Goal: Task Accomplishment & Management: Complete application form

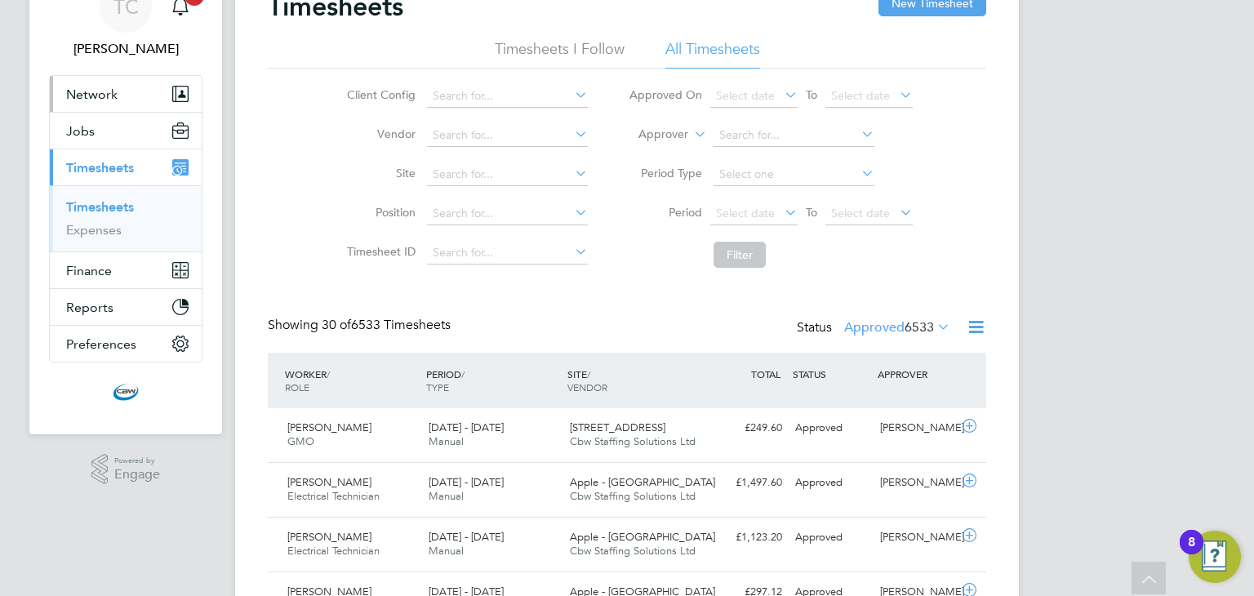
click at [92, 96] on span "Network" at bounding box center [91, 95] width 51 height 16
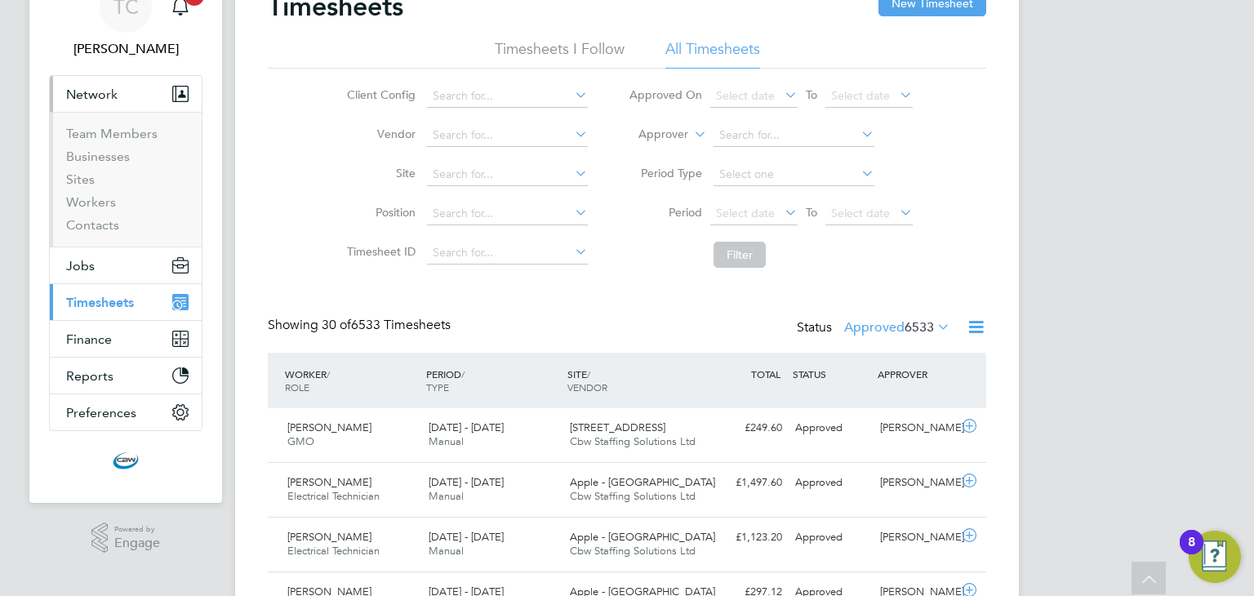
click at [91, 210] on li "Workers" at bounding box center [127, 205] width 122 height 23
click at [91, 204] on link "Workers" at bounding box center [91, 202] width 50 height 16
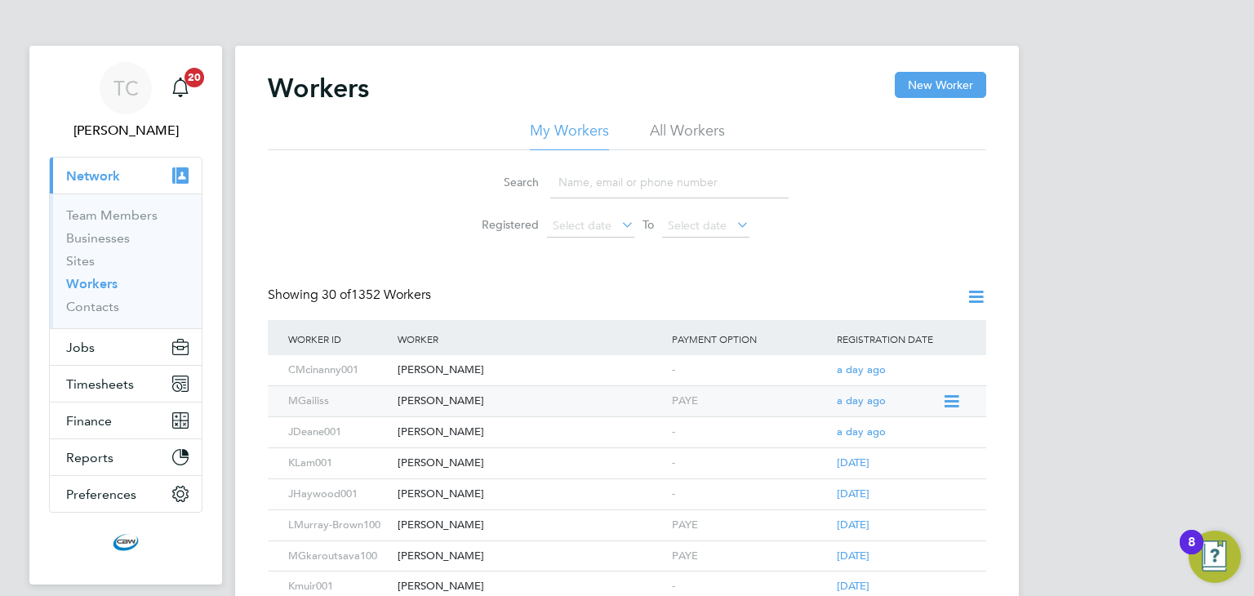
click at [424, 394] on div "[PERSON_NAME]" at bounding box center [531, 401] width 274 height 30
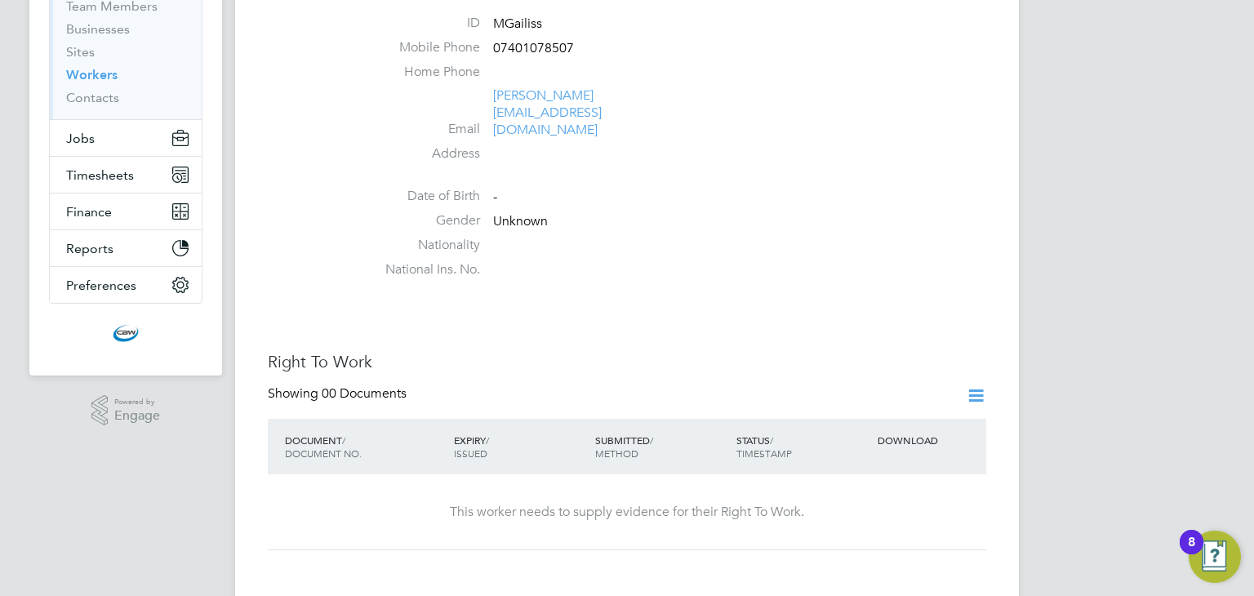
scroll to position [245, 0]
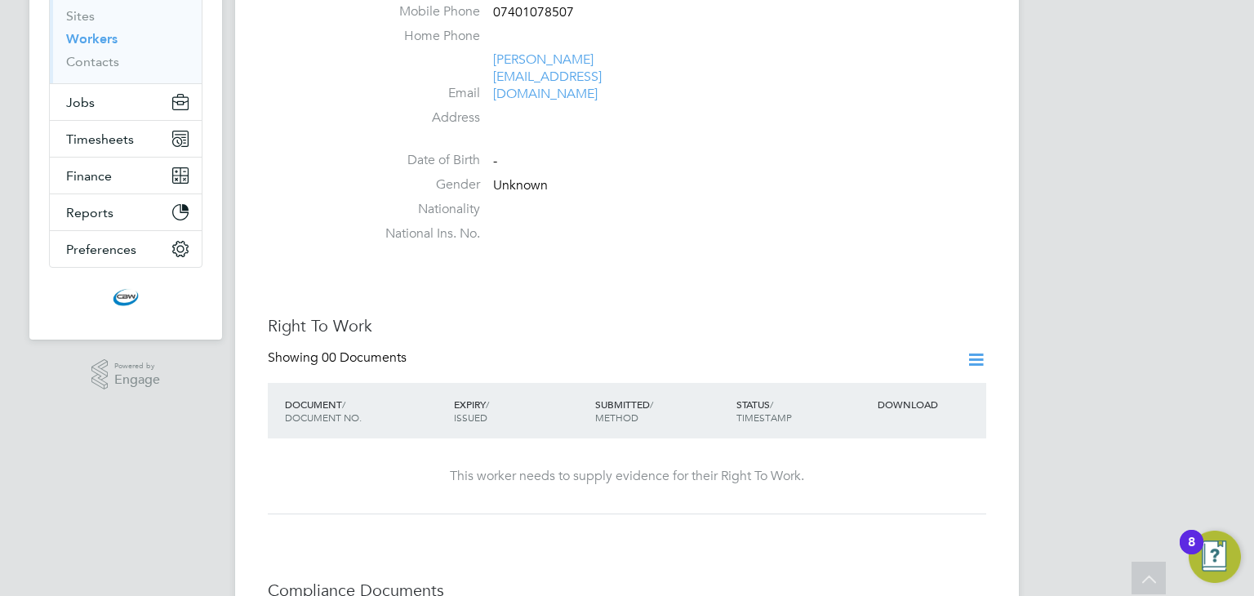
click at [977, 349] on icon at bounding box center [976, 359] width 20 height 20
click at [848, 366] on li "Add Right To Work Document" at bounding box center [885, 365] width 197 height 23
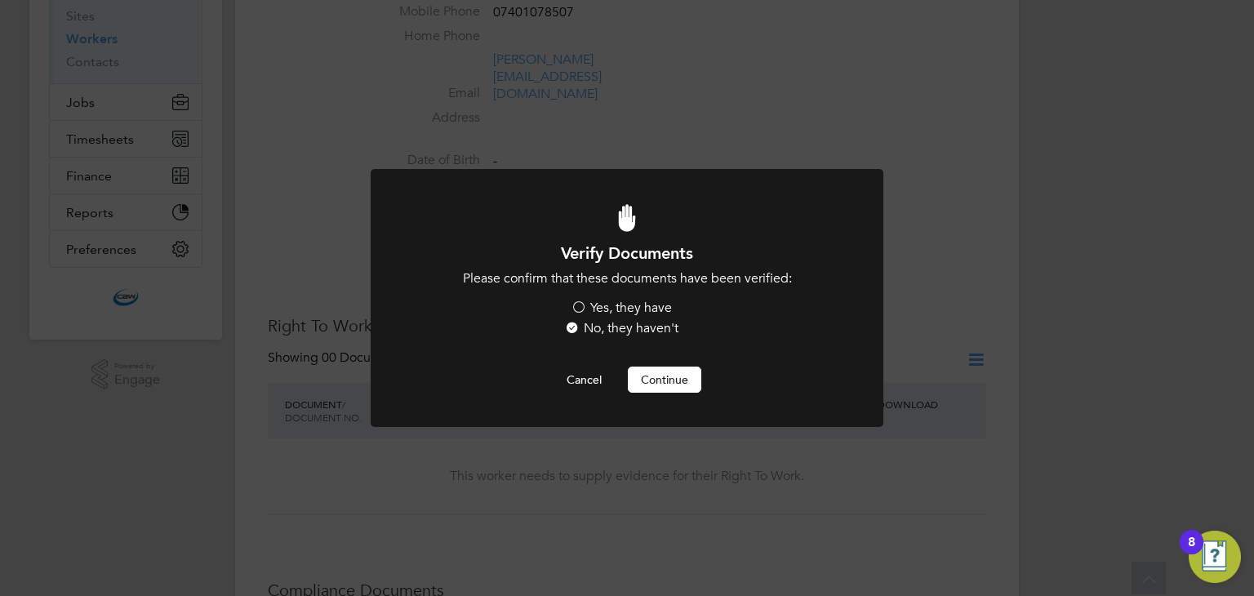
scroll to position [0, 0]
click at [588, 309] on label "Yes, they have" at bounding box center [621, 308] width 101 height 17
click at [0, 0] on input "Yes, they have" at bounding box center [0, 0] width 0 height 0
click at [657, 369] on button "Continue" at bounding box center [664, 380] width 73 height 26
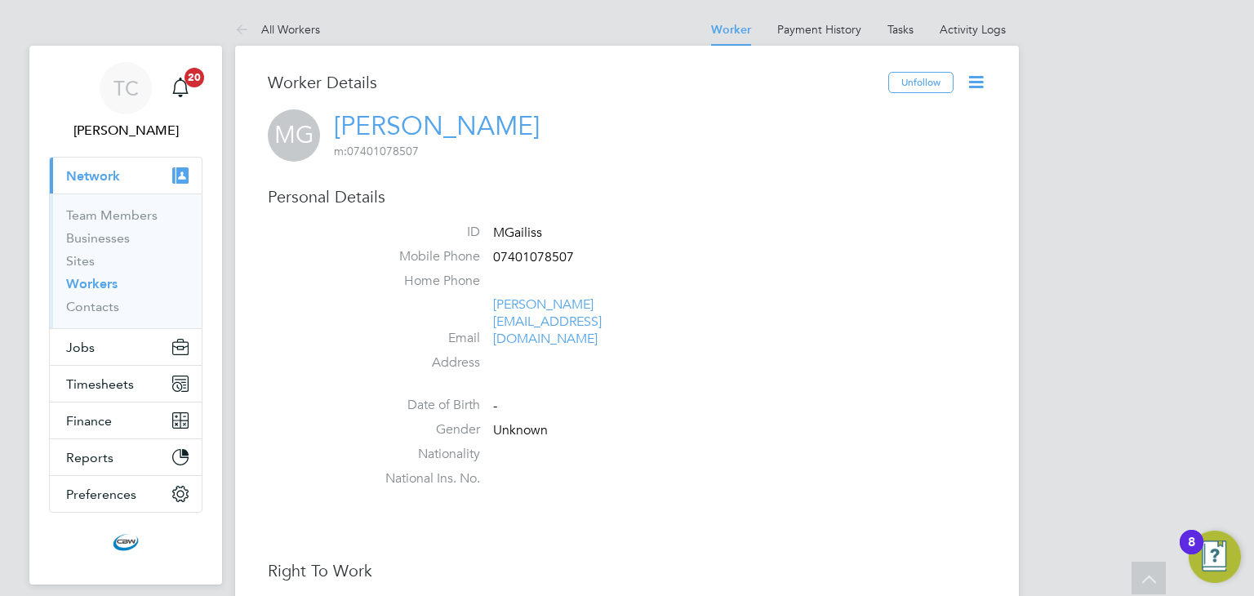
scroll to position [245, 0]
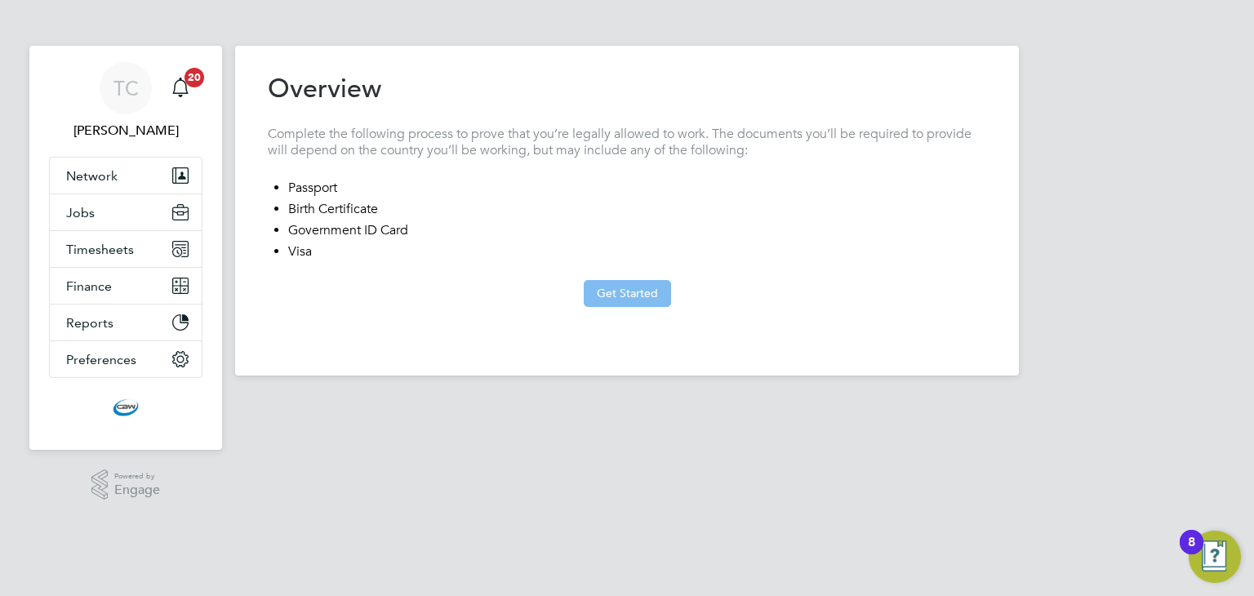
click at [609, 297] on button "Get Started" at bounding box center [627, 293] width 87 height 26
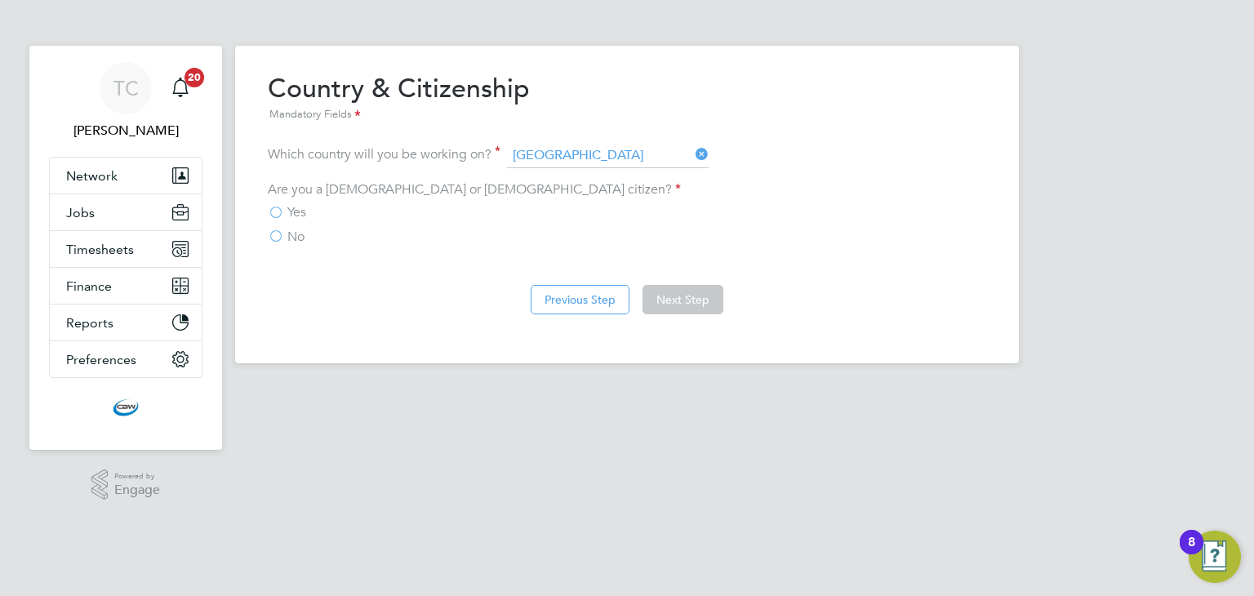
click at [281, 231] on label "No" at bounding box center [286, 237] width 37 height 16
click at [0, 0] on input "No" at bounding box center [0, 0] width 0 height 0
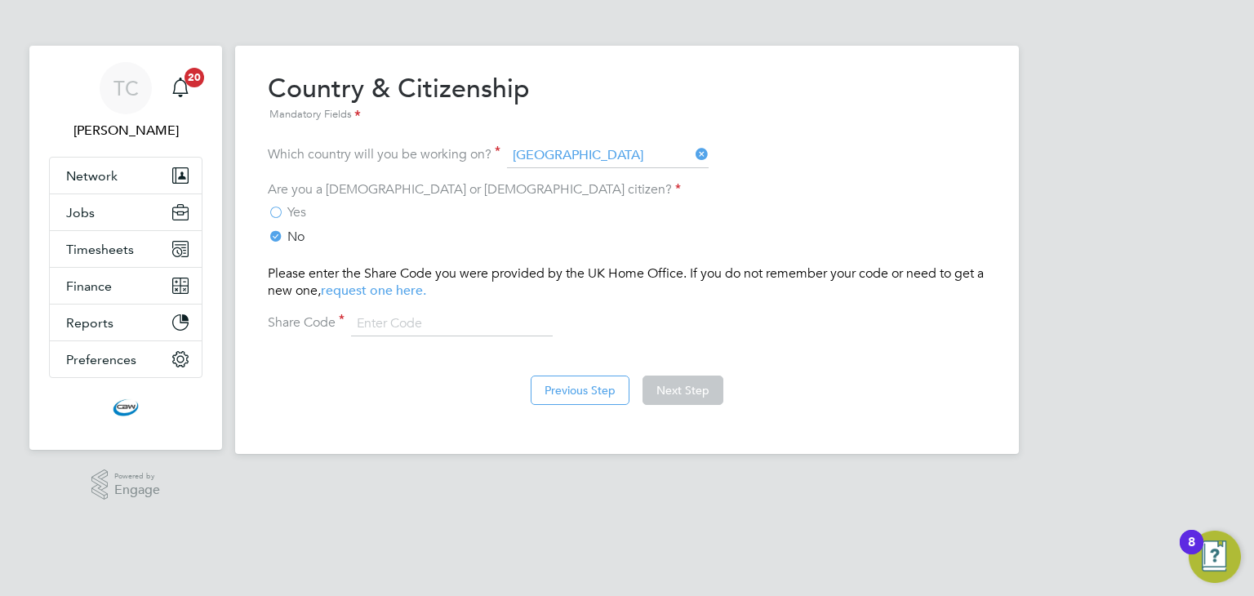
click at [433, 337] on div "Overview Complete the following process to prove that you’re legally allowed to…" at bounding box center [627, 246] width 719 height 349
click at [432, 327] on input at bounding box center [452, 324] width 202 height 24
click at [364, 332] on input at bounding box center [452, 324] width 202 height 24
click at [385, 323] on input at bounding box center [452, 324] width 202 height 24
type input "WCT5PE68K"
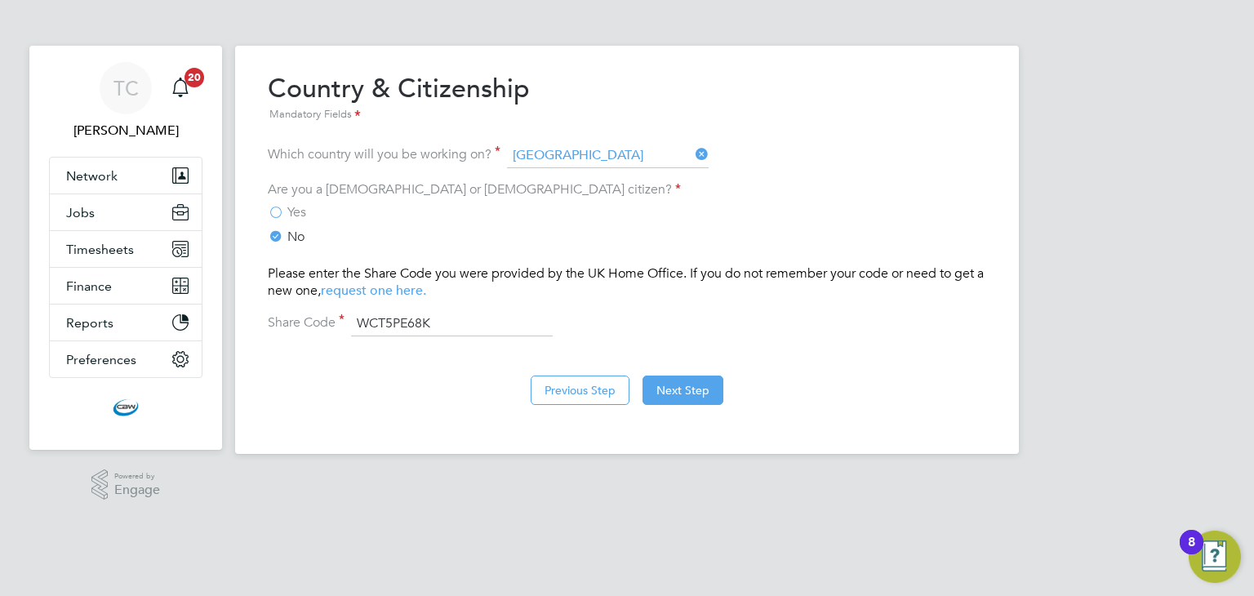
click at [397, 360] on div "Previous Step Next Step" at bounding box center [627, 388] width 719 height 65
click at [689, 383] on button "Next Step" at bounding box center [683, 390] width 81 height 29
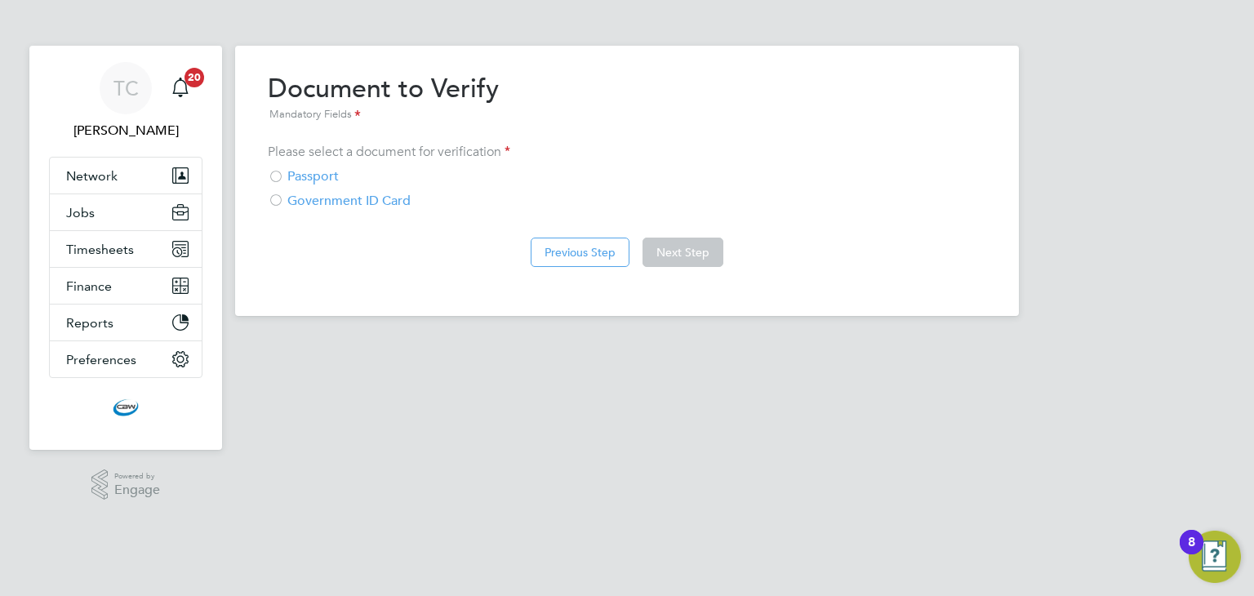
click at [283, 200] on div at bounding box center [276, 202] width 16 height 16
click at [690, 251] on button "Next Step" at bounding box center [683, 252] width 81 height 29
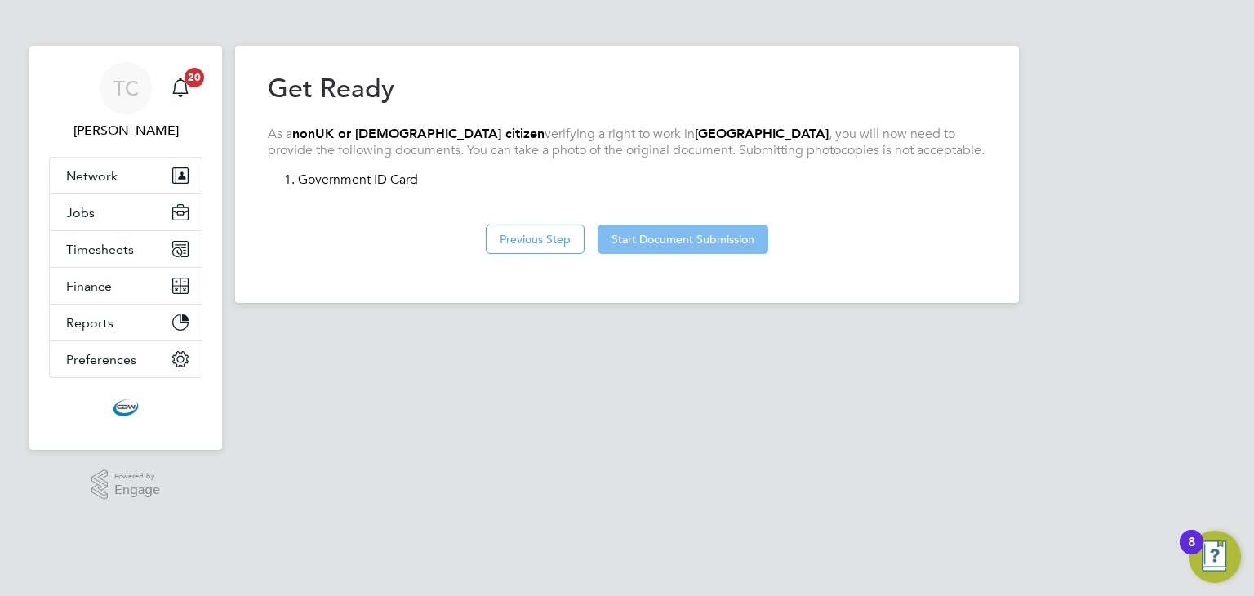
click at [696, 243] on button "Start Document Submission" at bounding box center [683, 239] width 171 height 29
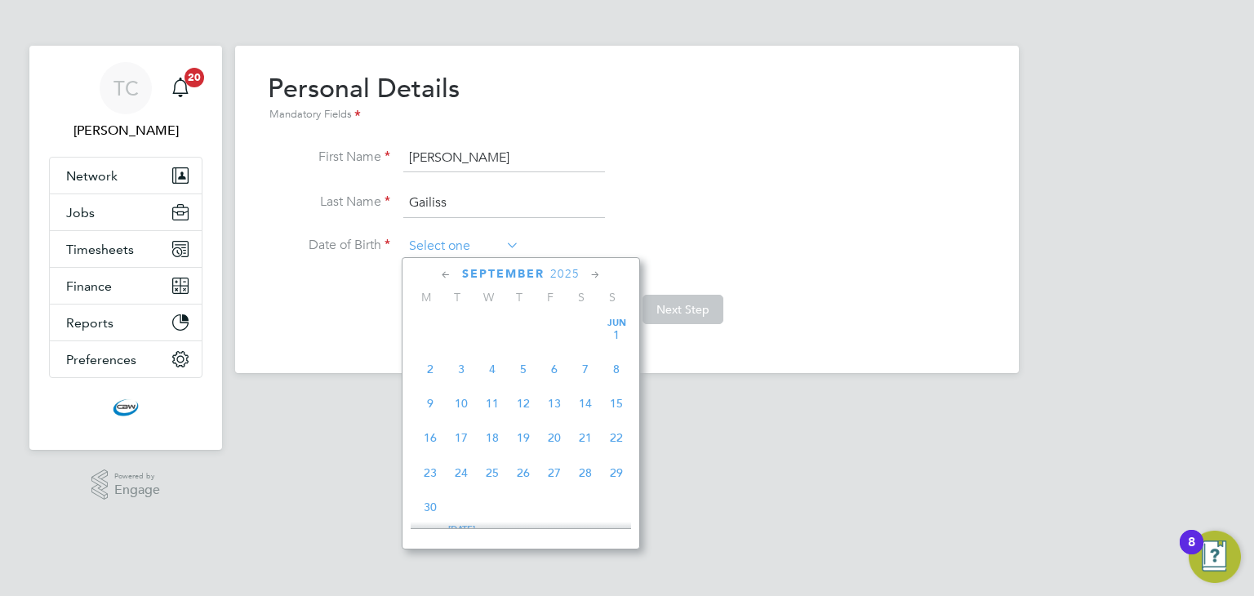
click at [460, 245] on input at bounding box center [461, 246] width 116 height 24
click at [575, 269] on span "2025" at bounding box center [564, 274] width 29 height 14
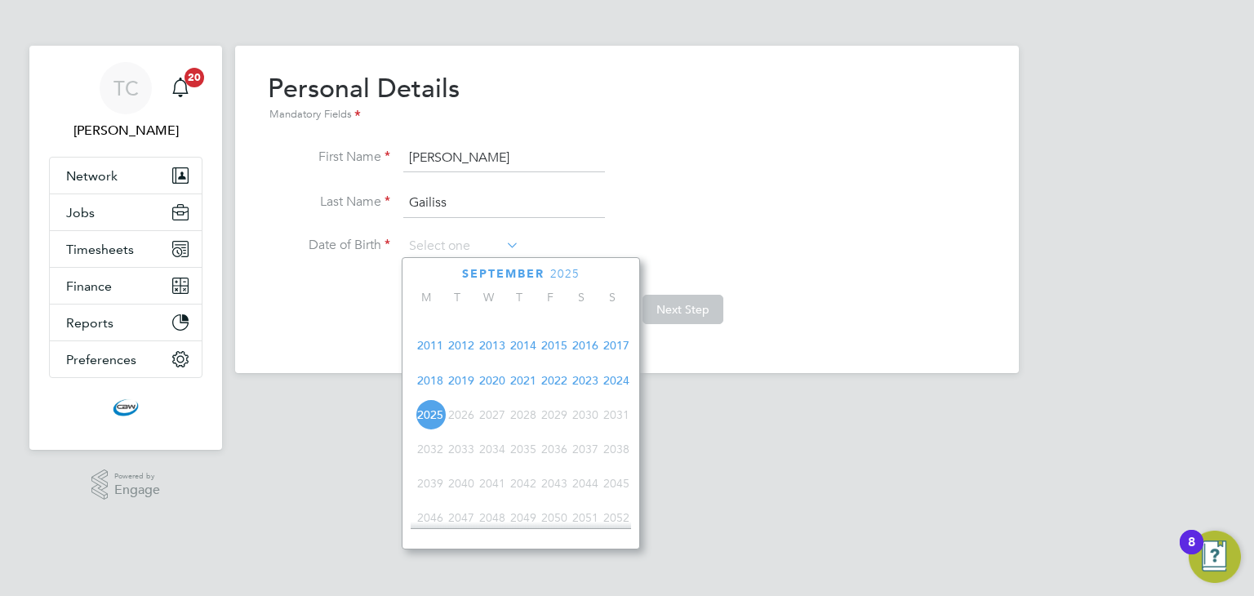
scroll to position [355, 0]
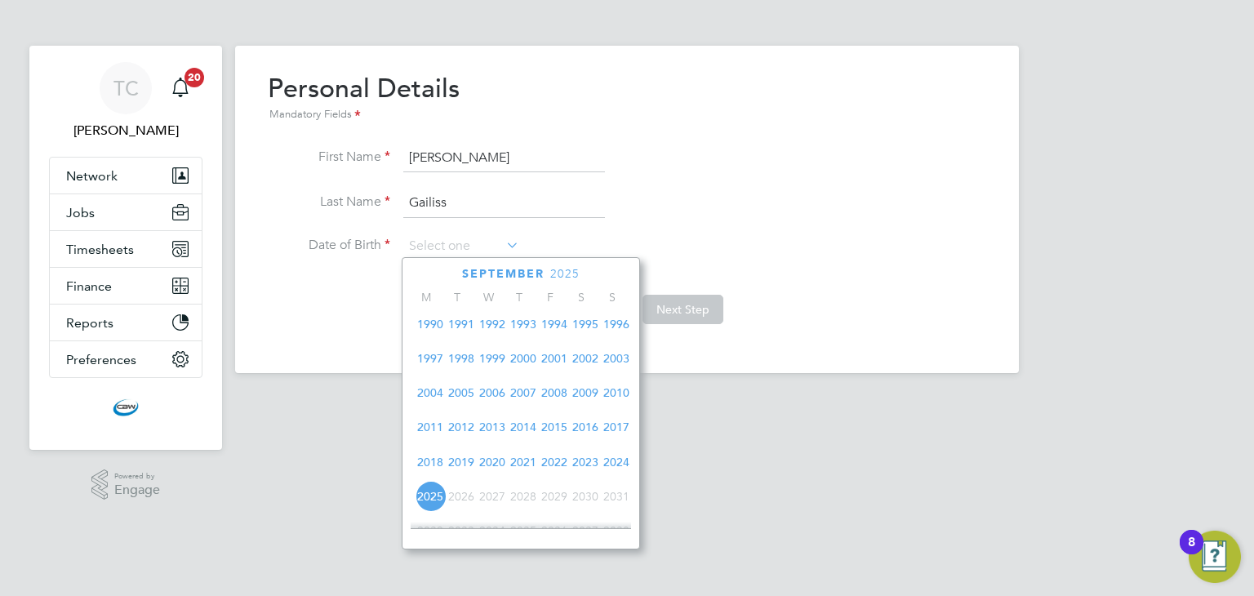
click at [495, 370] on span "1999" at bounding box center [492, 358] width 31 height 31
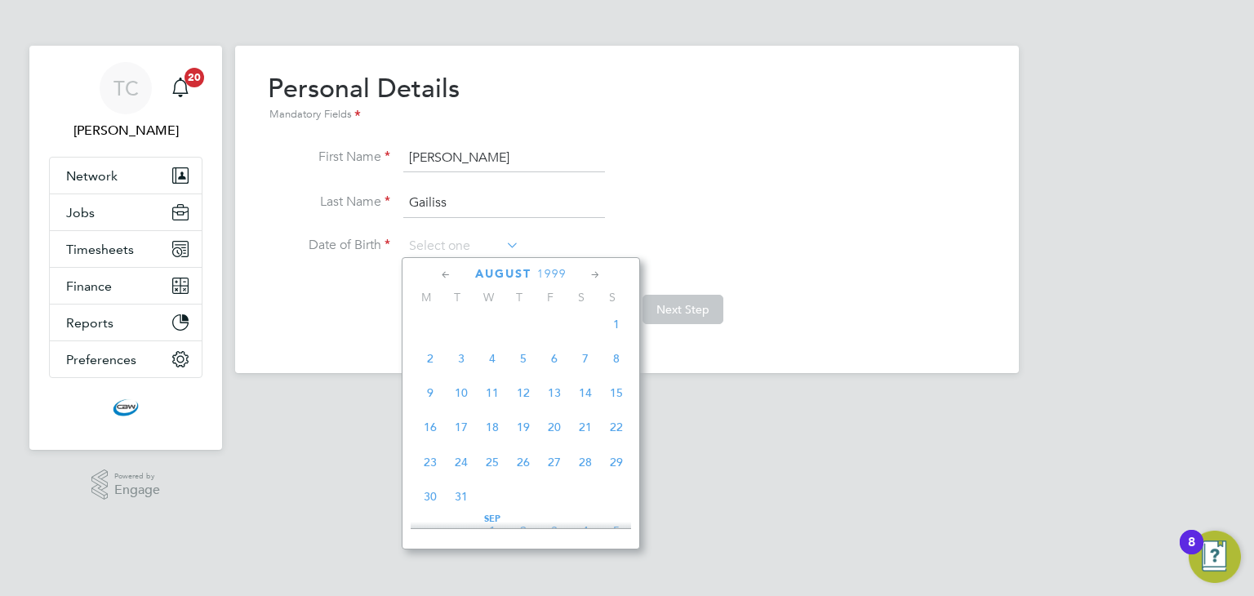
click at [593, 273] on icon at bounding box center [596, 275] width 16 height 18
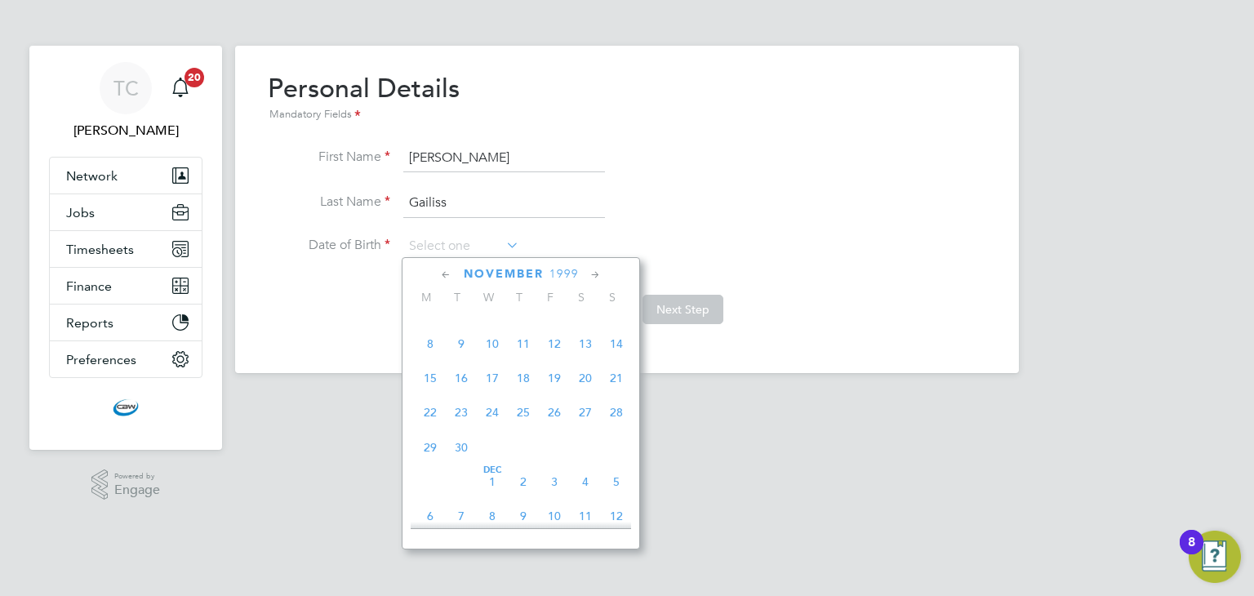
click at [593, 273] on icon at bounding box center [596, 275] width 16 height 18
click at [441, 272] on icon at bounding box center [446, 275] width 16 height 18
click at [555, 325] on span "5" at bounding box center [554, 309] width 31 height 31
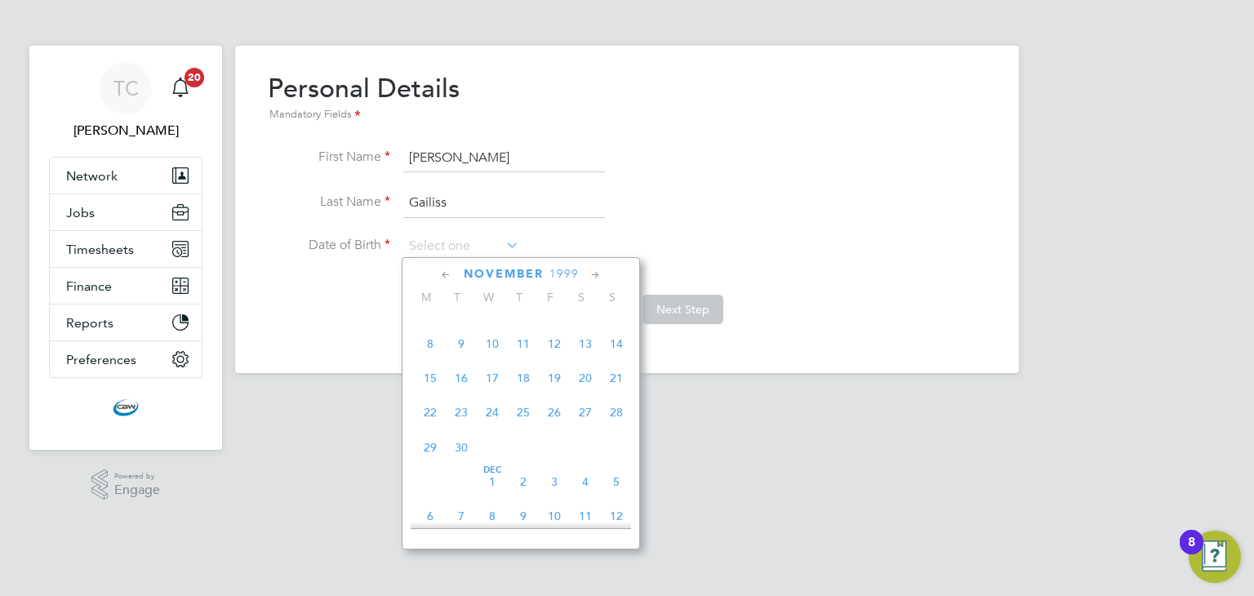
type input "05 Nov 1999"
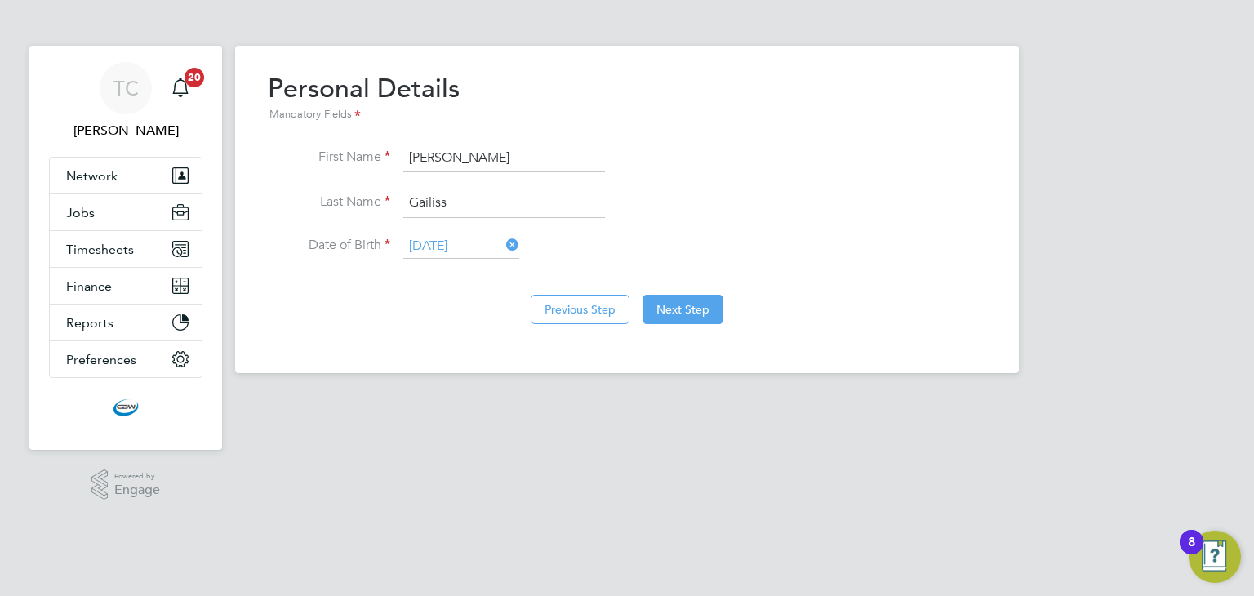
click at [493, 322] on div "Previous Step Next Step" at bounding box center [627, 307] width 719 height 65
click at [682, 321] on button "Next Step" at bounding box center [683, 309] width 81 height 29
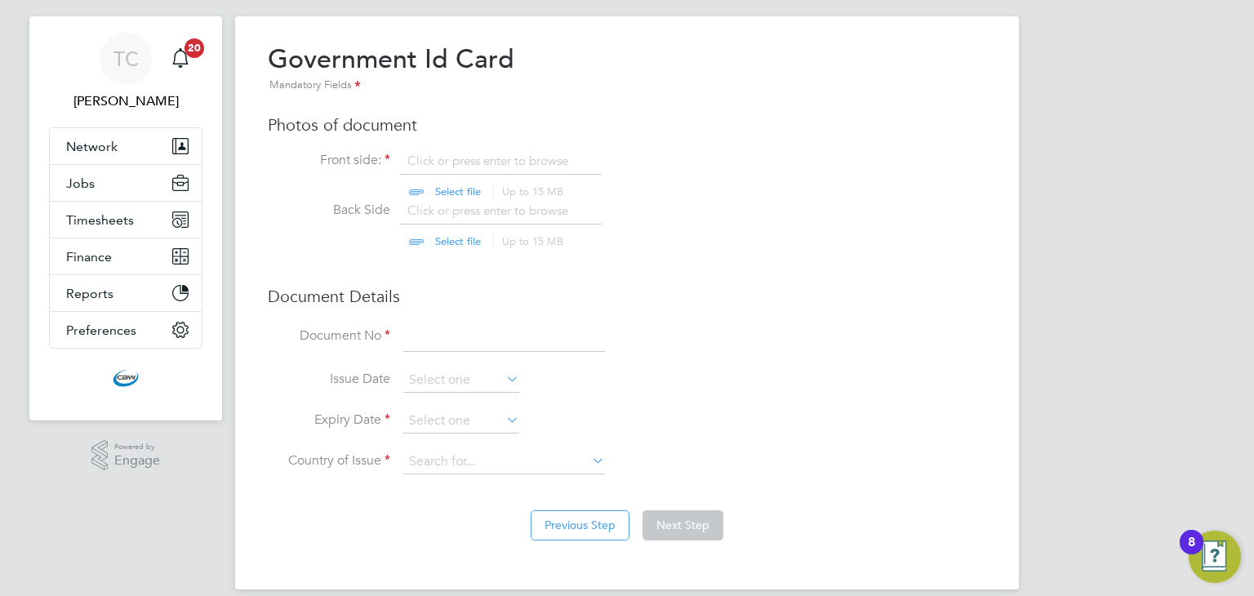
scroll to position [46, 0]
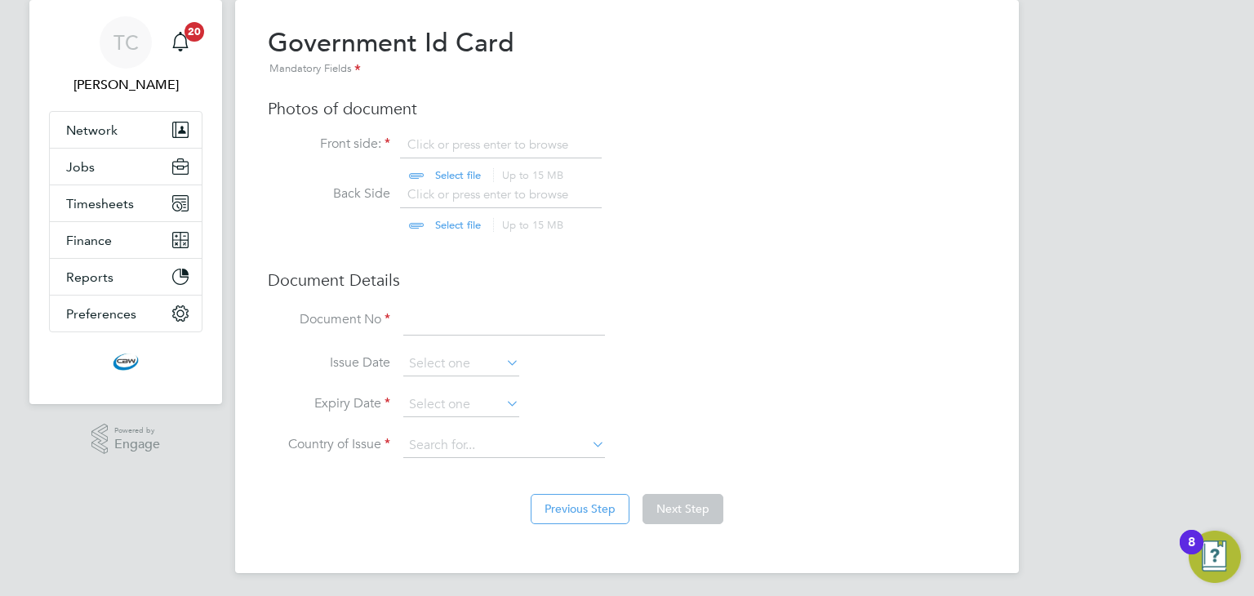
click at [434, 144] on input "file" at bounding box center [473, 160] width 256 height 49
type input "C:\fakepath\Gailiss- ID Card.png"
click at [470, 327] on input at bounding box center [504, 321] width 202 height 29
type input "PA2509958"
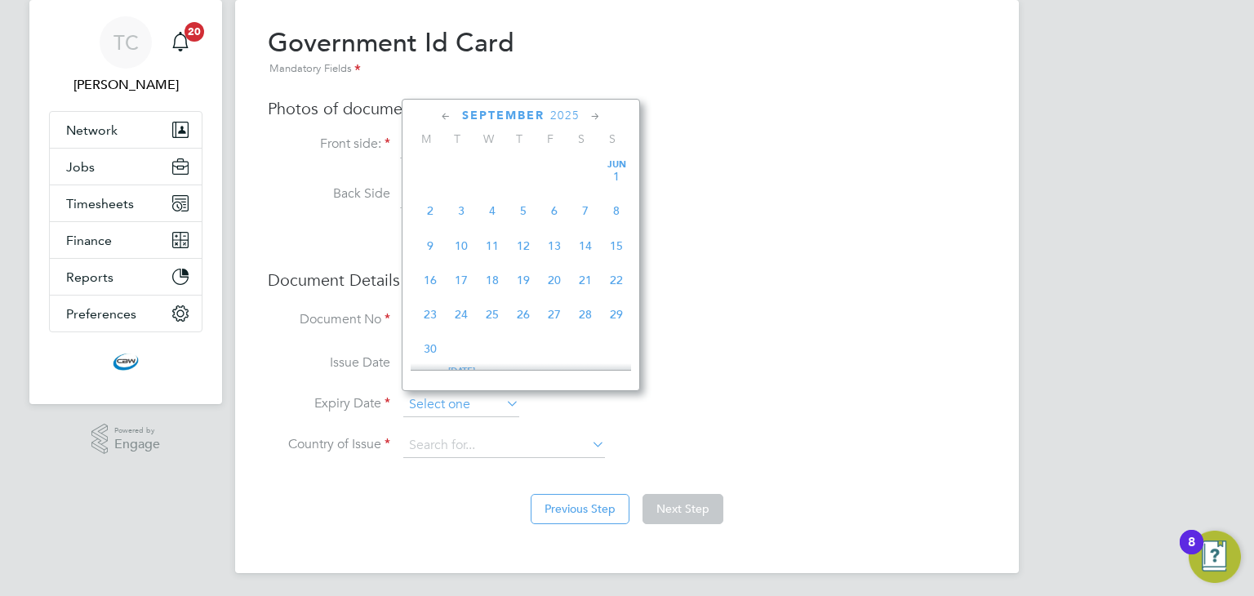
click at [456, 403] on input at bounding box center [461, 405] width 116 height 24
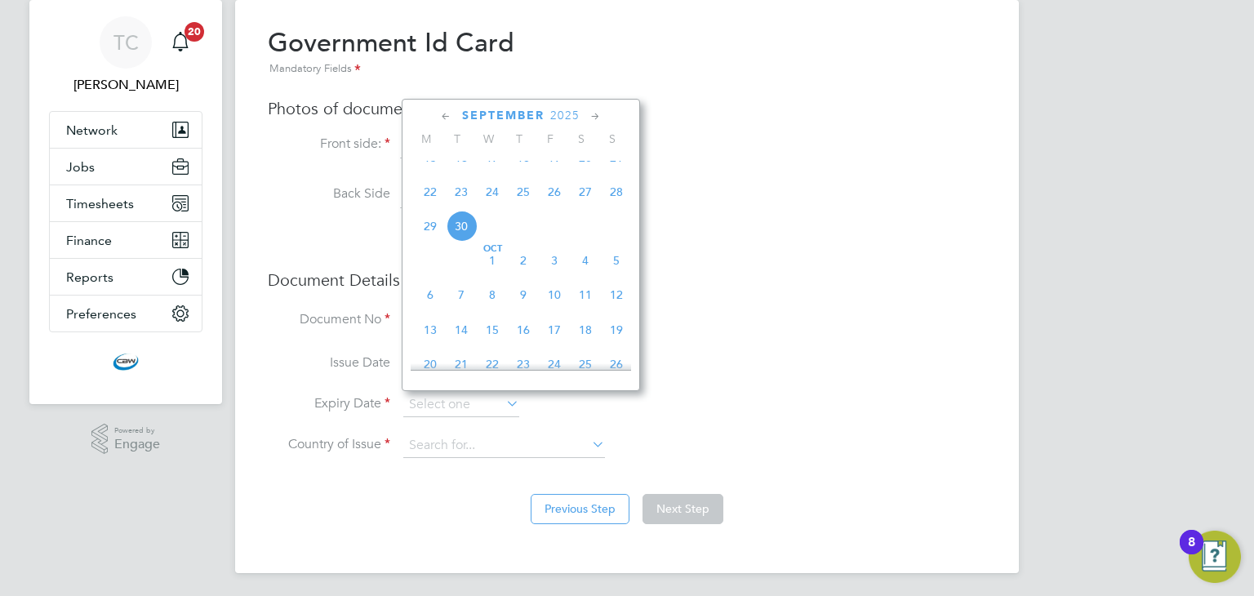
click at [585, 118] on div "September 2025" at bounding box center [521, 116] width 220 height 16
click at [591, 113] on icon at bounding box center [596, 117] width 16 height 18
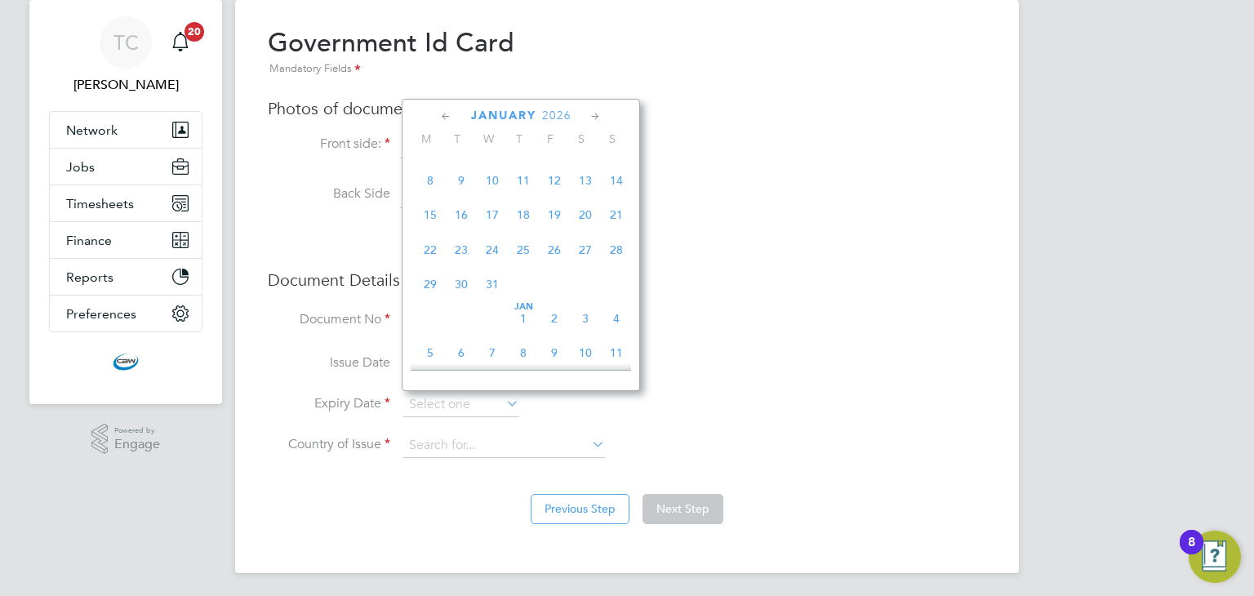
scroll to position [1275, 0]
click at [554, 113] on span "2026" at bounding box center [556, 116] width 29 height 14
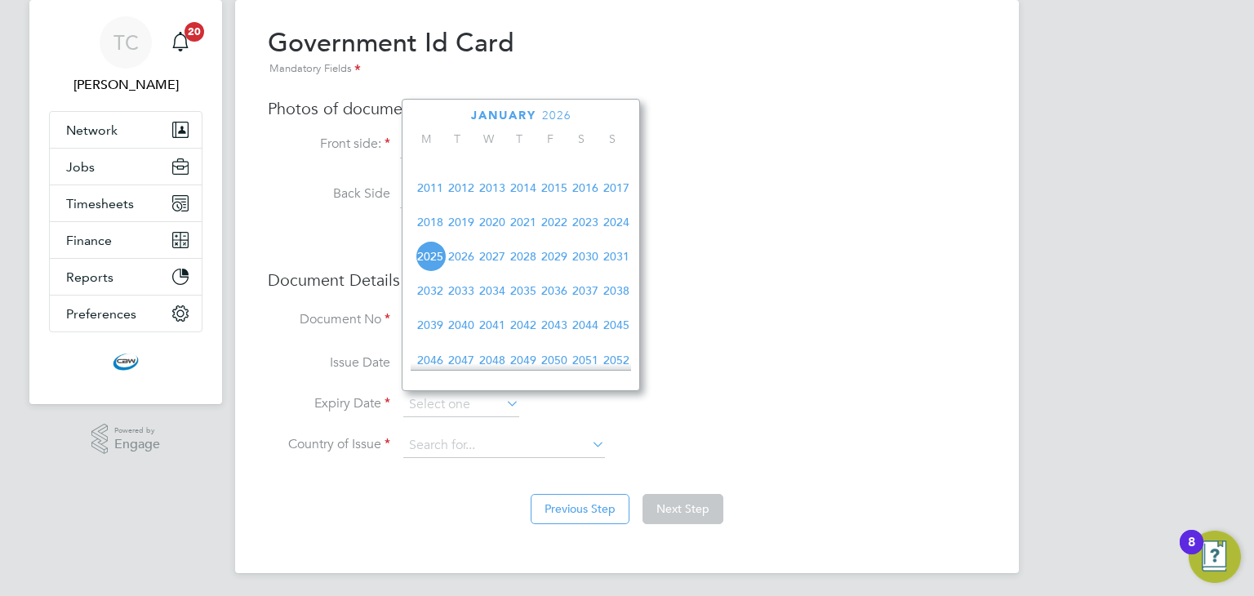
click at [621, 272] on span "2031" at bounding box center [616, 256] width 31 height 31
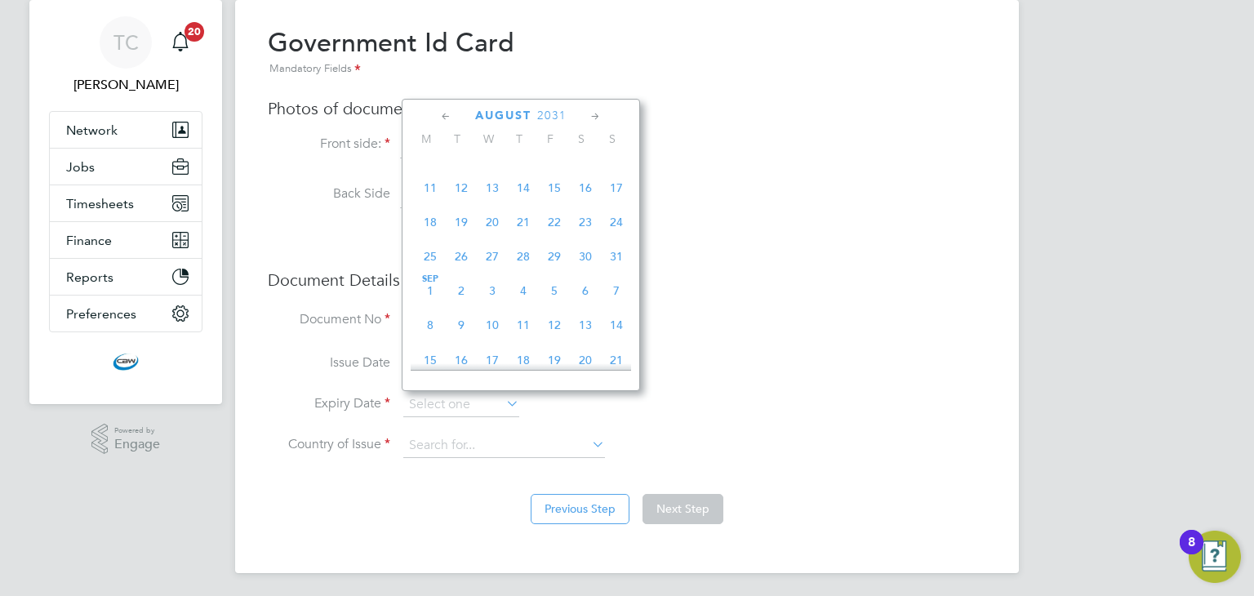
click at [598, 117] on icon at bounding box center [596, 117] width 16 height 18
click at [598, 118] on icon at bounding box center [596, 117] width 16 height 18
click at [622, 235] on span "16" at bounding box center [616, 219] width 31 height 31
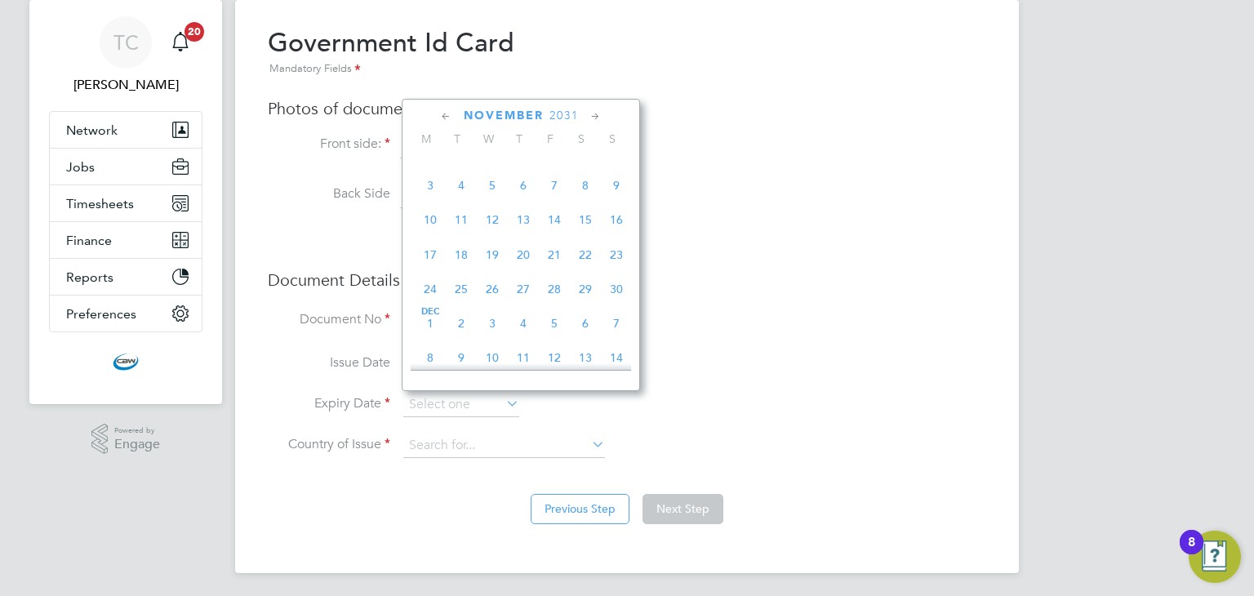
type input "16 Nov 2031"
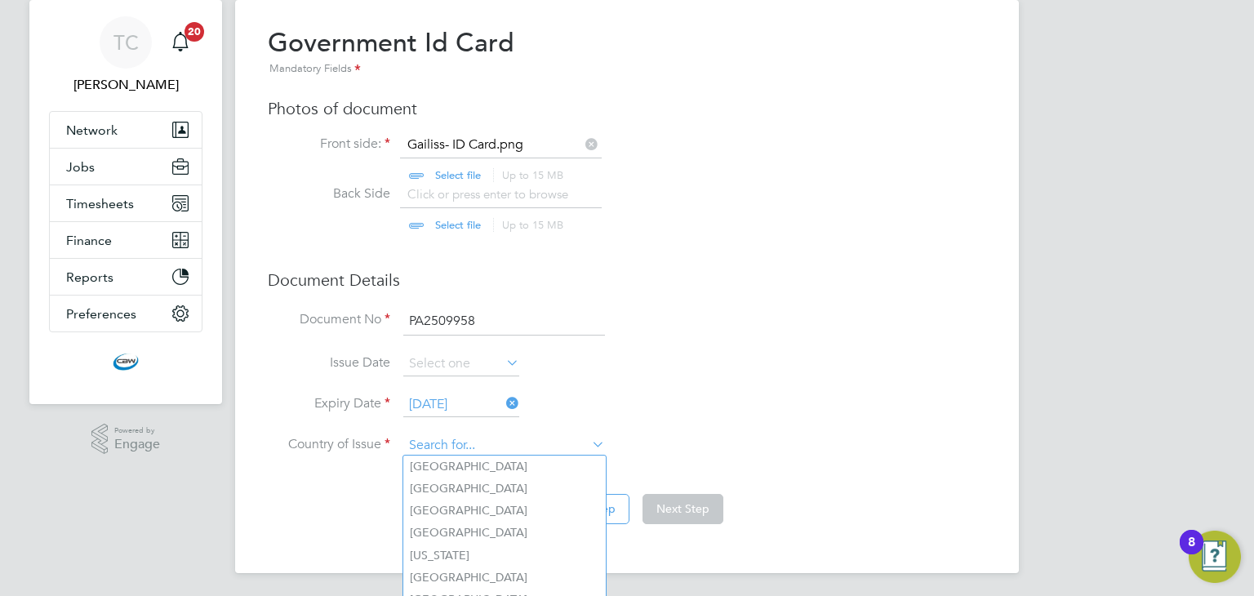
click at [517, 441] on input at bounding box center [504, 446] width 202 height 24
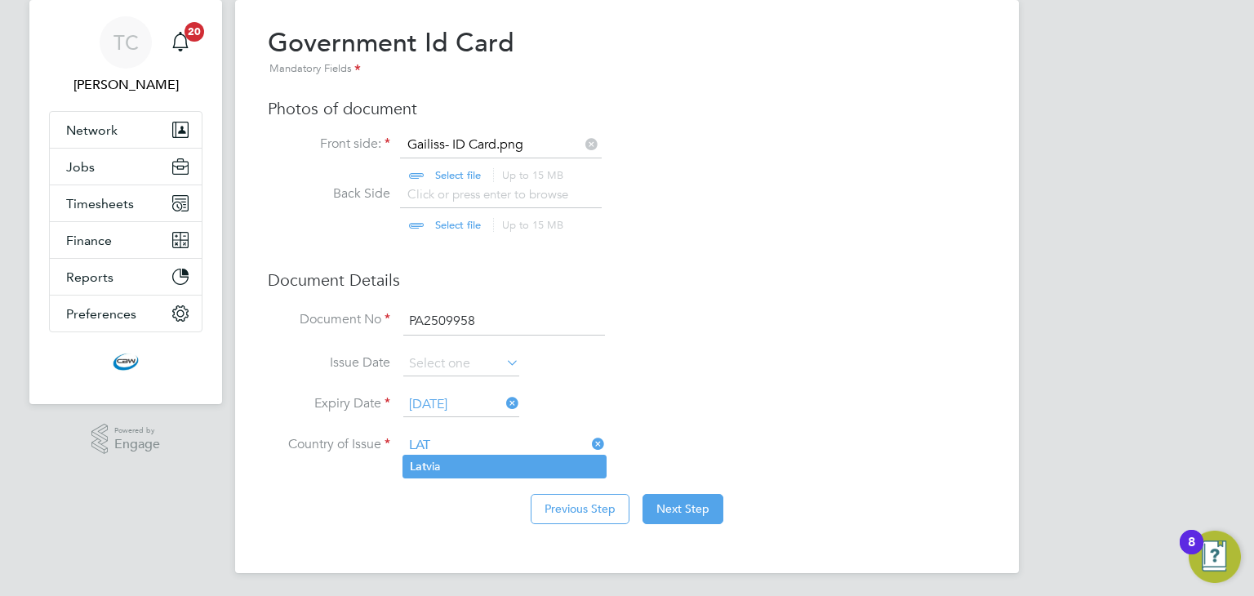
click at [453, 465] on li "Lat via" at bounding box center [504, 467] width 202 height 22
type input "Latvia"
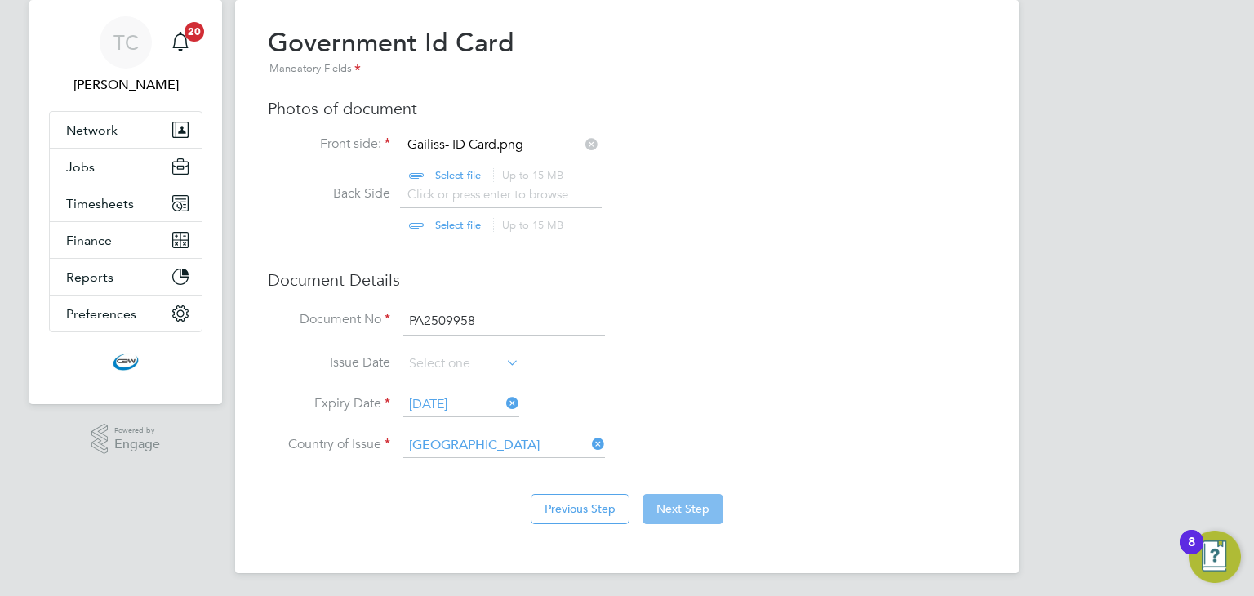
click at [696, 498] on button "Next Step" at bounding box center [683, 508] width 81 height 29
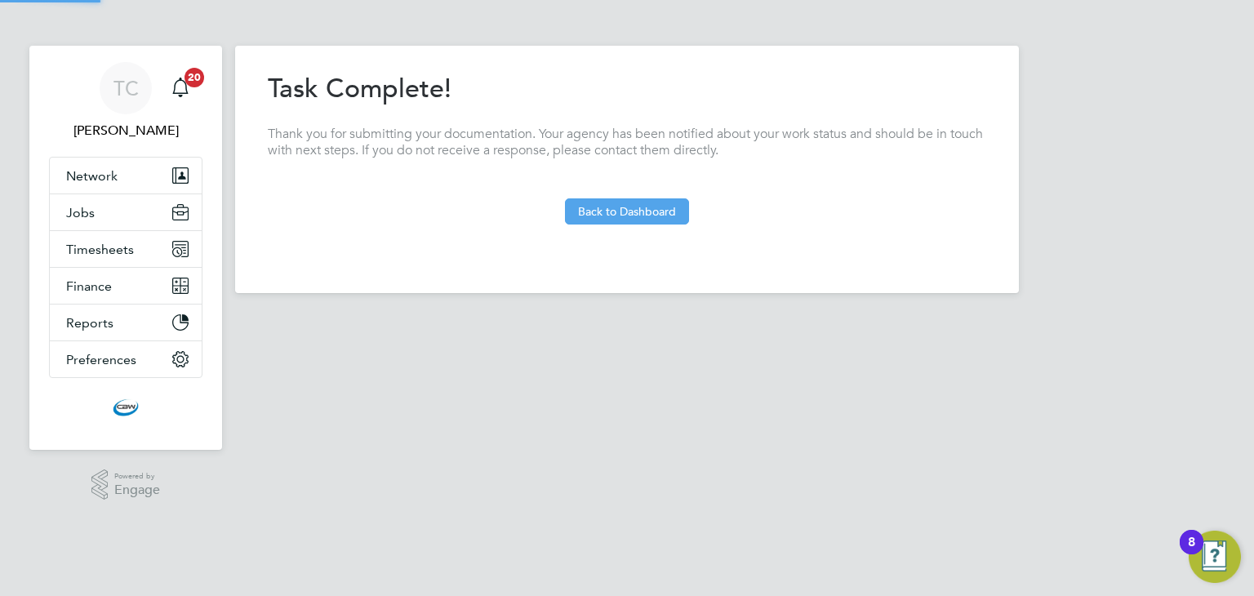
scroll to position [0, 0]
